Goal: Use online tool/utility

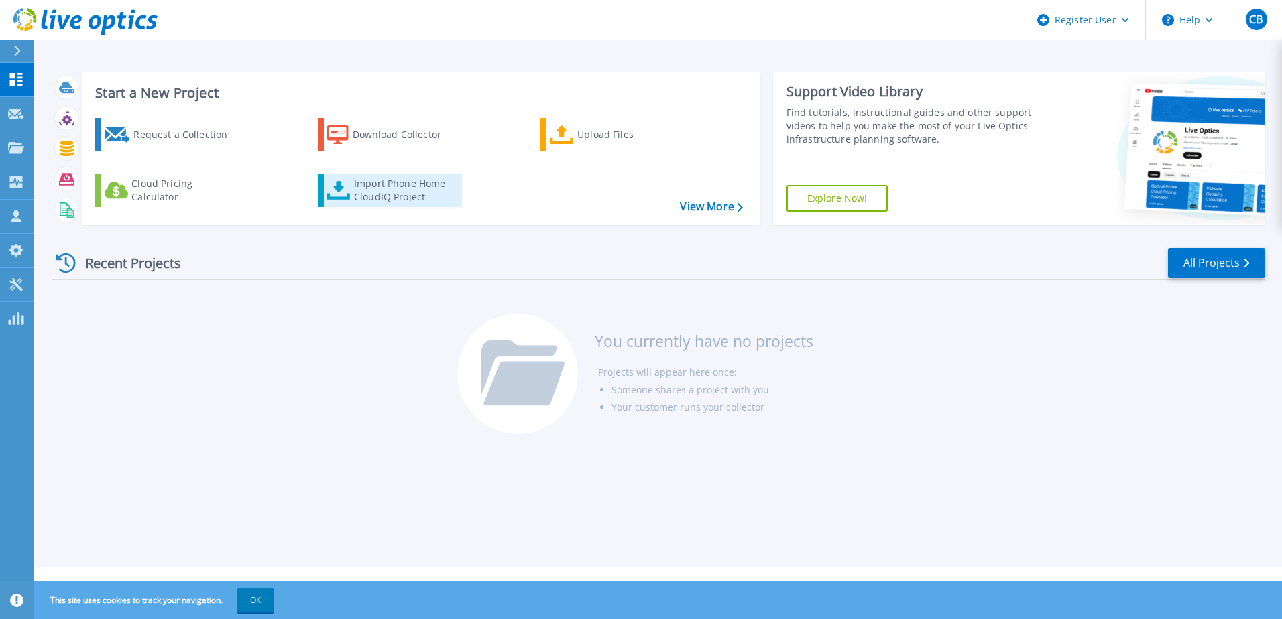
click at [375, 194] on div "Import Phone Home CloudIQ Project" at bounding box center [406, 190] width 105 height 27
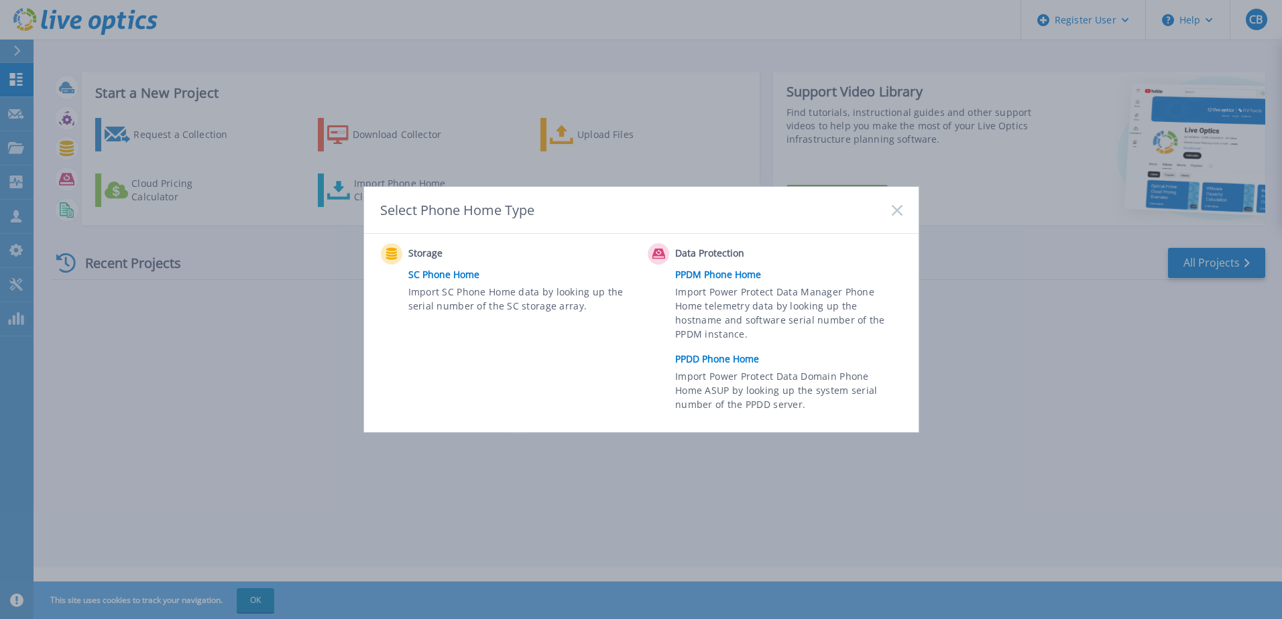
click at [896, 210] on rect at bounding box center [896, 209] width 11 height 11
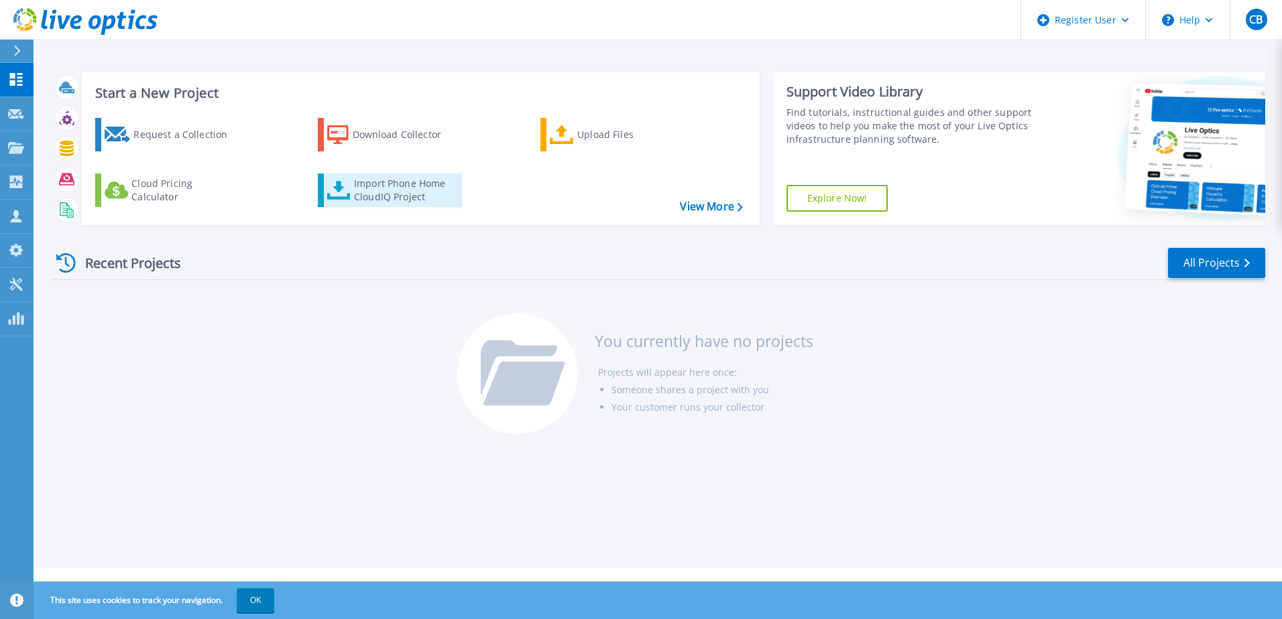
click at [373, 190] on div "Import Phone Home CloudIQ Project" at bounding box center [406, 190] width 105 height 27
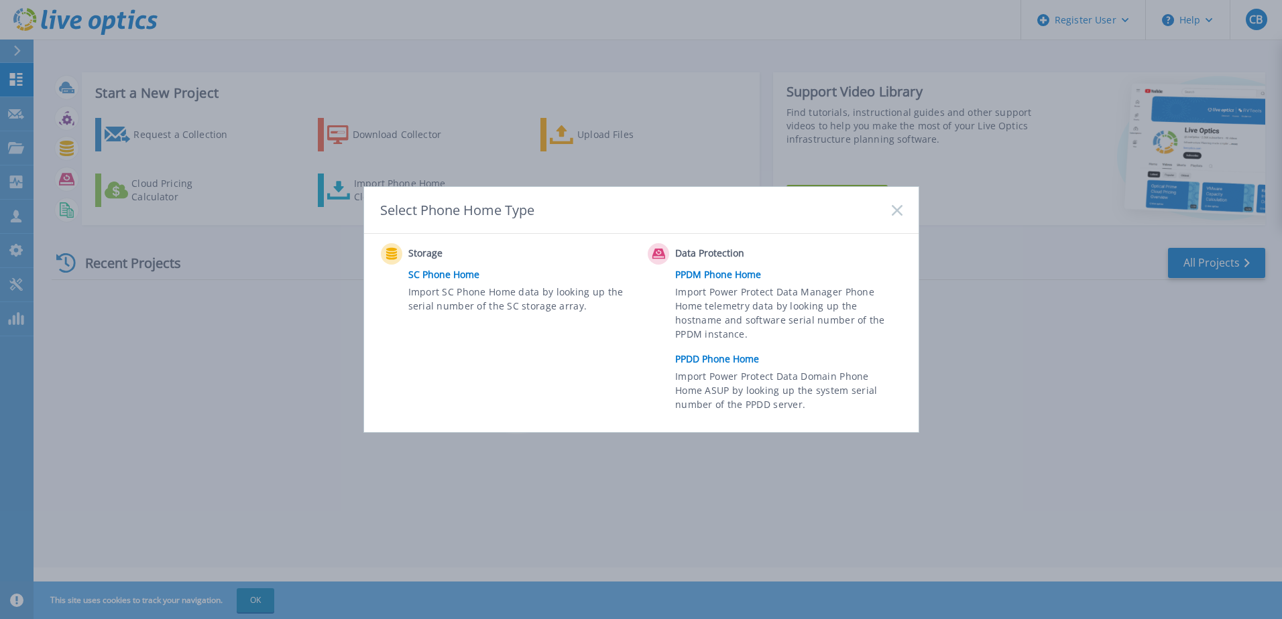
click at [898, 210] on rect at bounding box center [896, 209] width 11 height 11
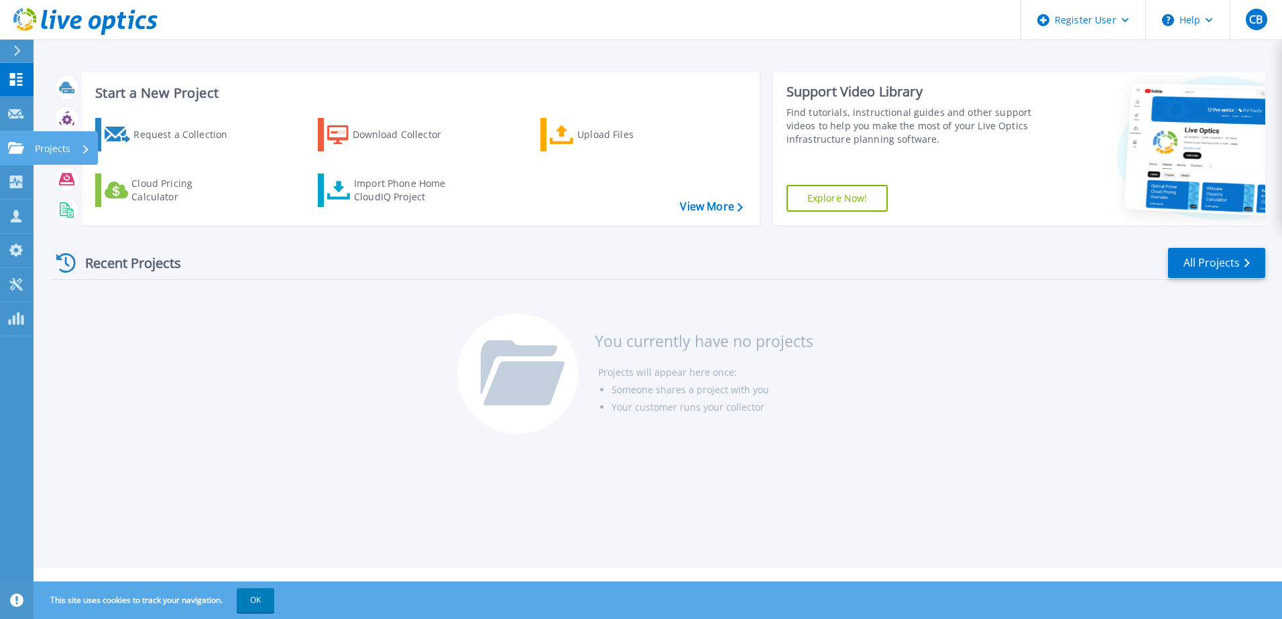
click at [55, 147] on p "Projects" at bounding box center [53, 148] width 36 height 35
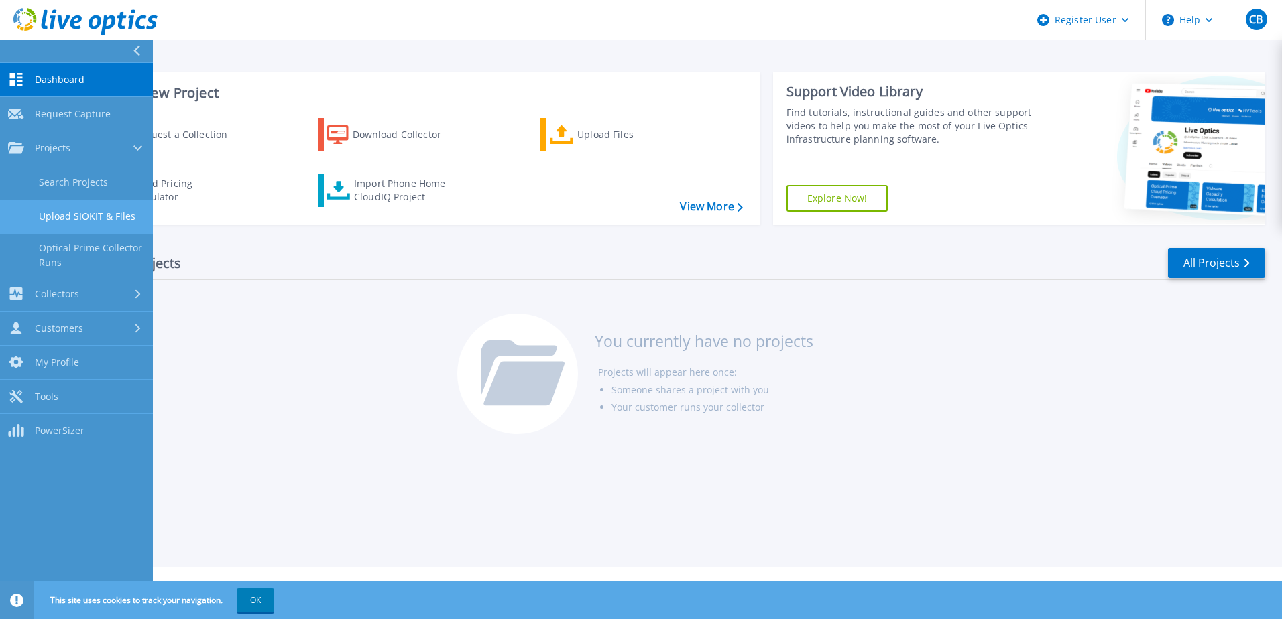
click at [57, 211] on link "Upload SIOKIT & Files" at bounding box center [76, 217] width 153 height 34
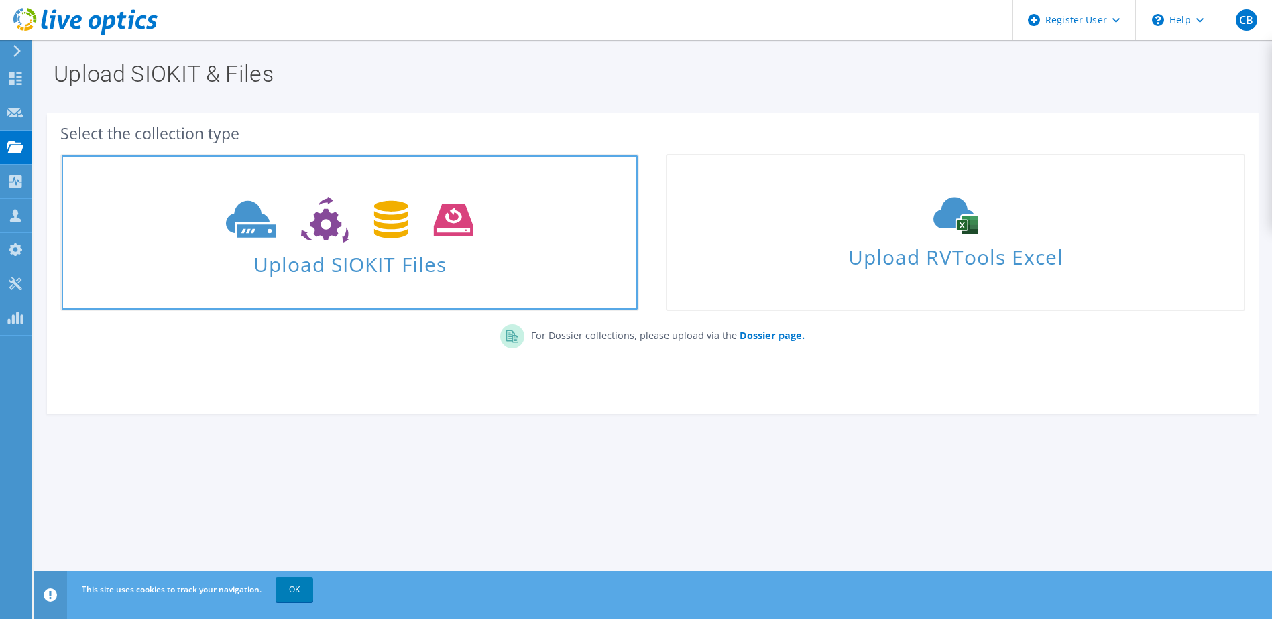
click at [340, 265] on span "Upload SIOKIT Files" at bounding box center [350, 260] width 576 height 29
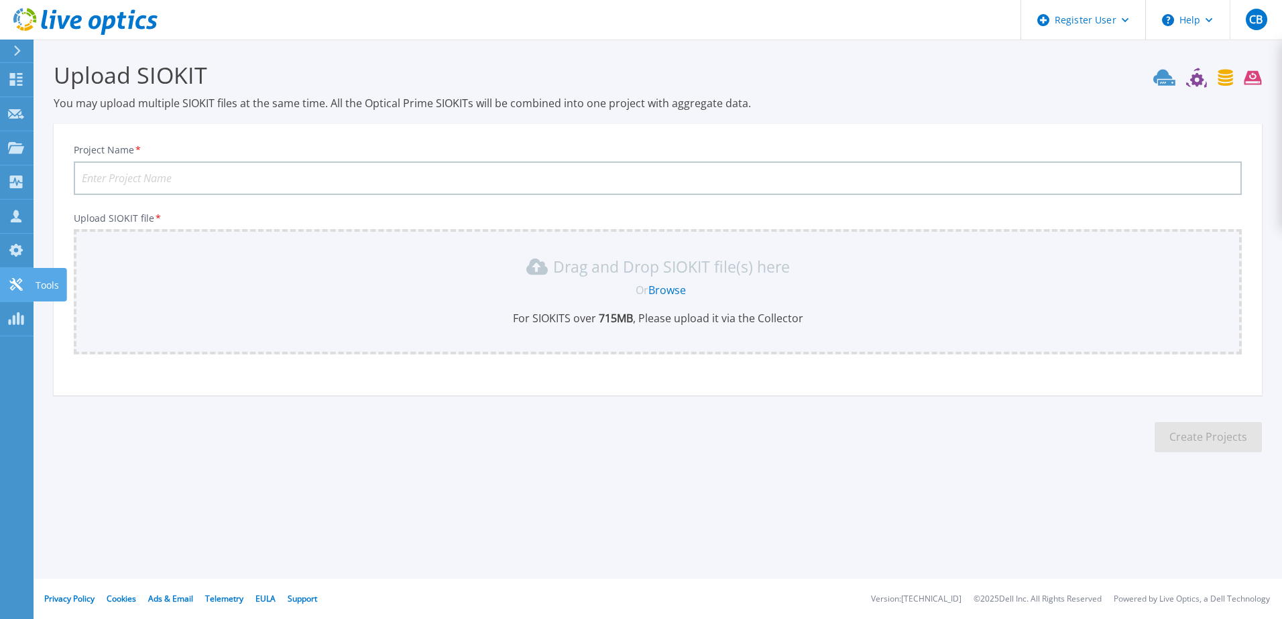
click at [19, 279] on icon at bounding box center [15, 284] width 13 height 13
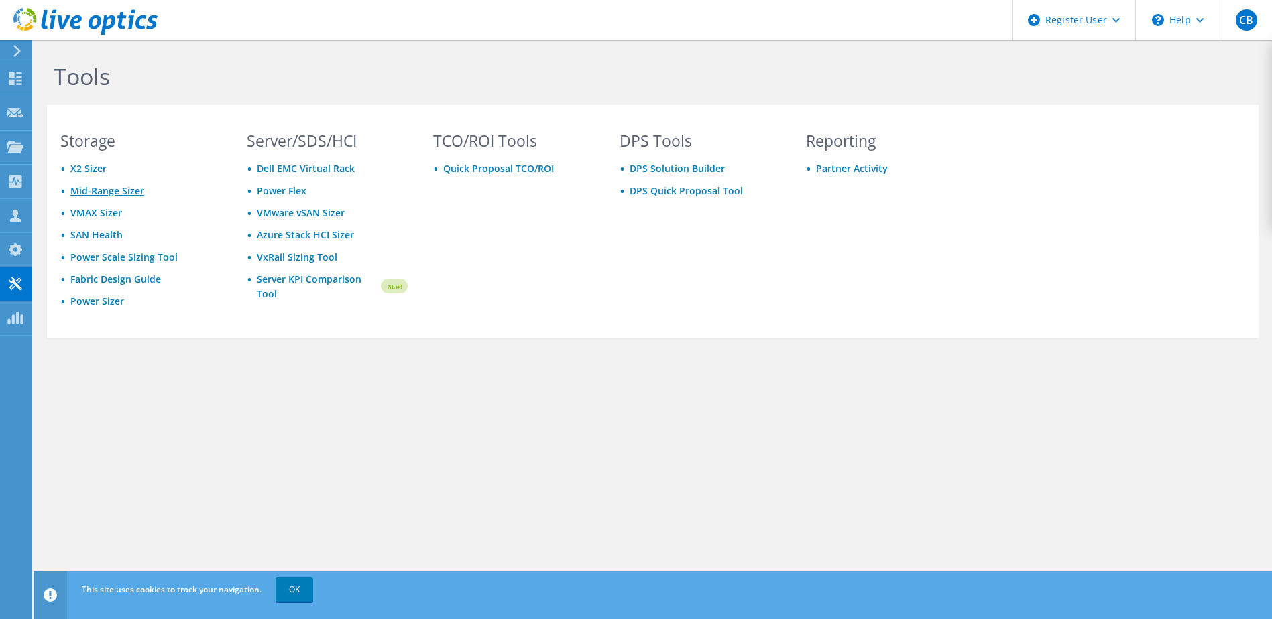
click at [95, 192] on link "Mid-Range Sizer" at bounding box center [107, 190] width 74 height 13
